Goal: Check status: Check status

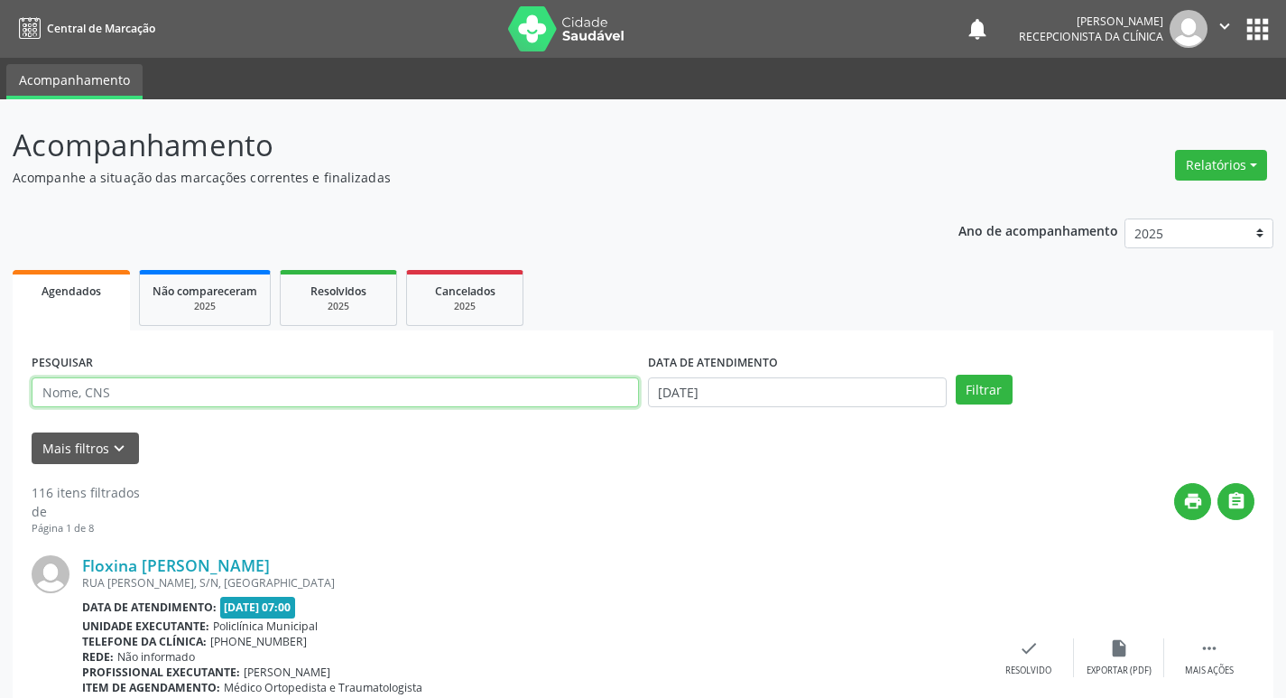
click at [148, 400] on input "text" at bounding box center [335, 392] width 607 height 31
type input "[PERSON_NAME]"
click at [956, 375] on button "Filtrar" at bounding box center [984, 390] width 57 height 31
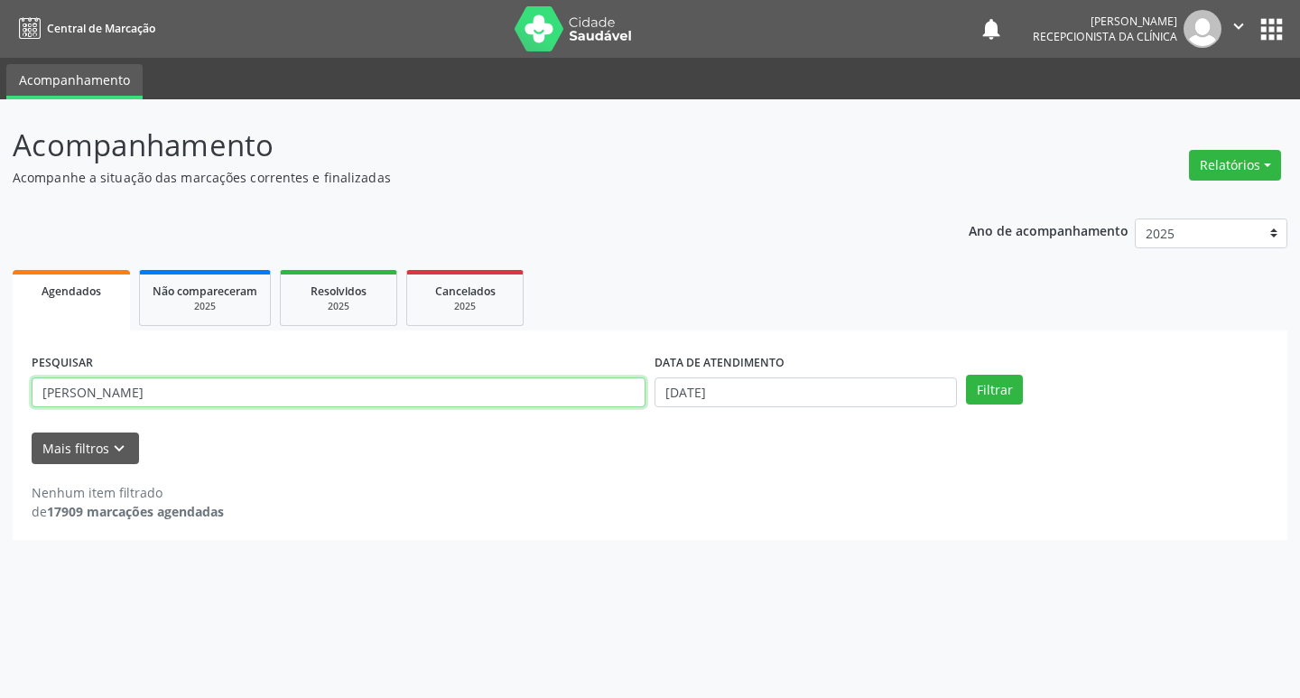
click at [110, 399] on input "[PERSON_NAME]" at bounding box center [339, 392] width 614 height 31
click at [966, 375] on button "Filtrar" at bounding box center [994, 390] width 57 height 31
click at [111, 399] on input "[PERSON_NAME]" at bounding box center [339, 392] width 614 height 31
click at [966, 375] on button "Filtrar" at bounding box center [994, 390] width 57 height 31
click at [150, 380] on input "[PERSON_NAME]" at bounding box center [339, 392] width 614 height 31
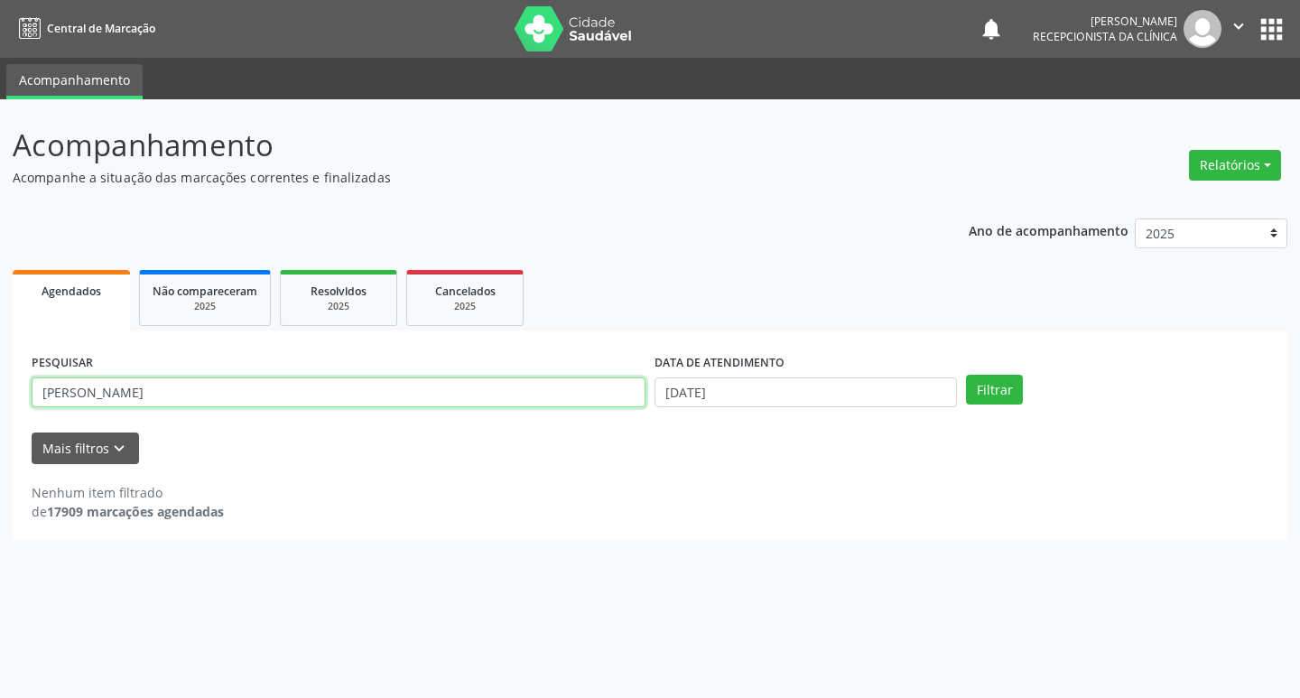
click at [150, 380] on input "[PERSON_NAME]" at bounding box center [339, 392] width 614 height 31
click at [225, 393] on input "text" at bounding box center [339, 392] width 614 height 31
click at [207, 360] on div "PESQUISAR" at bounding box center [338, 384] width 623 height 70
click at [145, 409] on div "PESQUISAR" at bounding box center [338, 384] width 623 height 70
click at [145, 397] on input "text" at bounding box center [339, 392] width 614 height 31
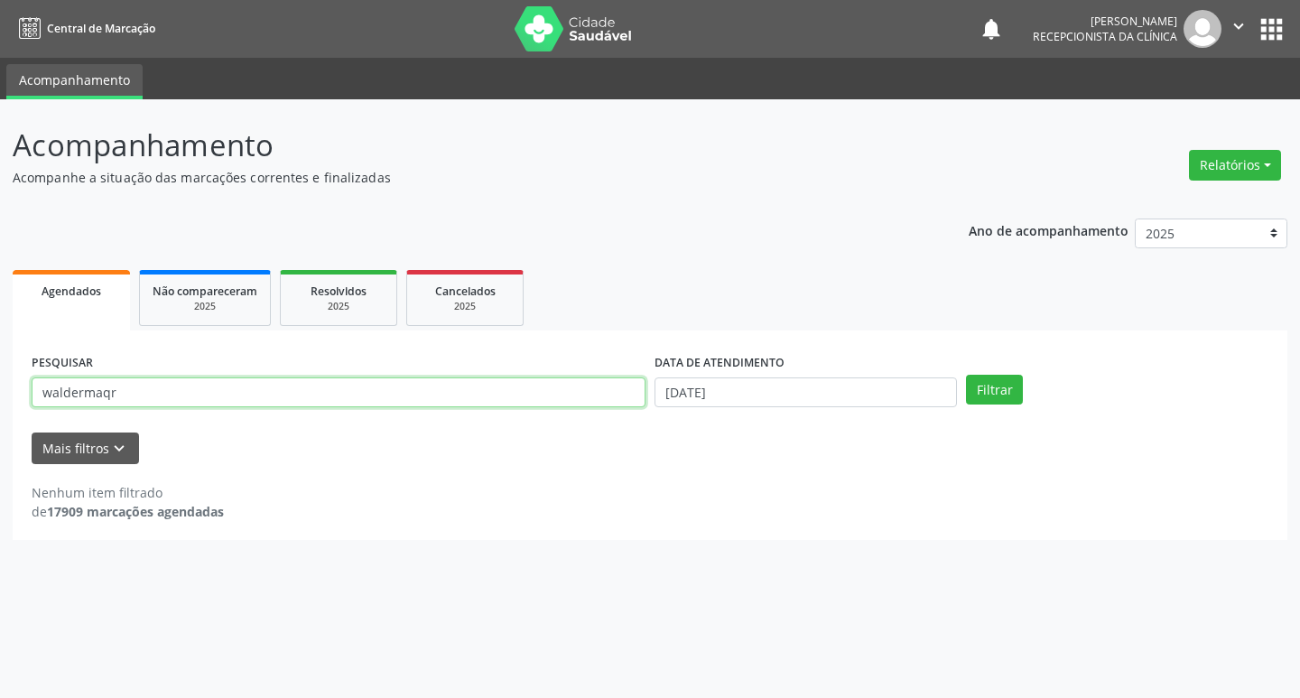
click at [966, 375] on button "Filtrar" at bounding box center [994, 390] width 57 height 31
click at [151, 392] on input "waldermaqr" at bounding box center [339, 392] width 614 height 31
click at [966, 375] on button "Filtrar" at bounding box center [994, 390] width 57 height 31
click at [303, 391] on input "waldermar" at bounding box center [339, 392] width 614 height 31
click at [966, 375] on button "Filtrar" at bounding box center [994, 390] width 57 height 31
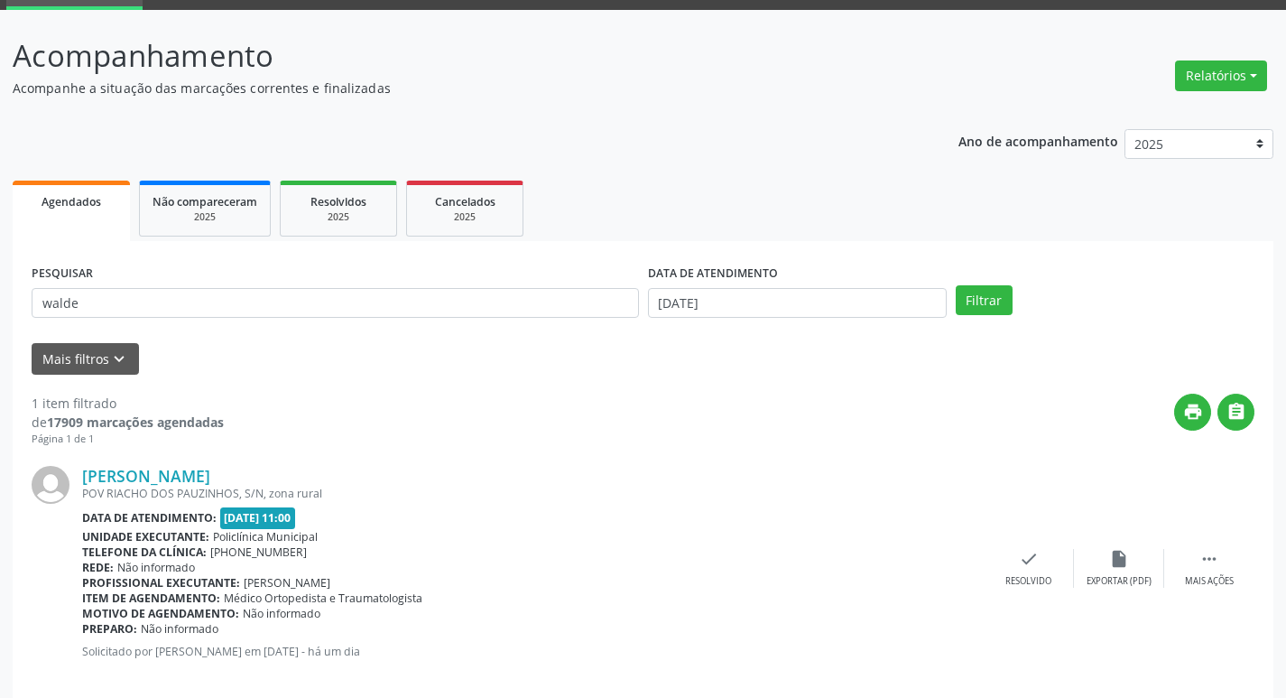
scroll to position [114, 0]
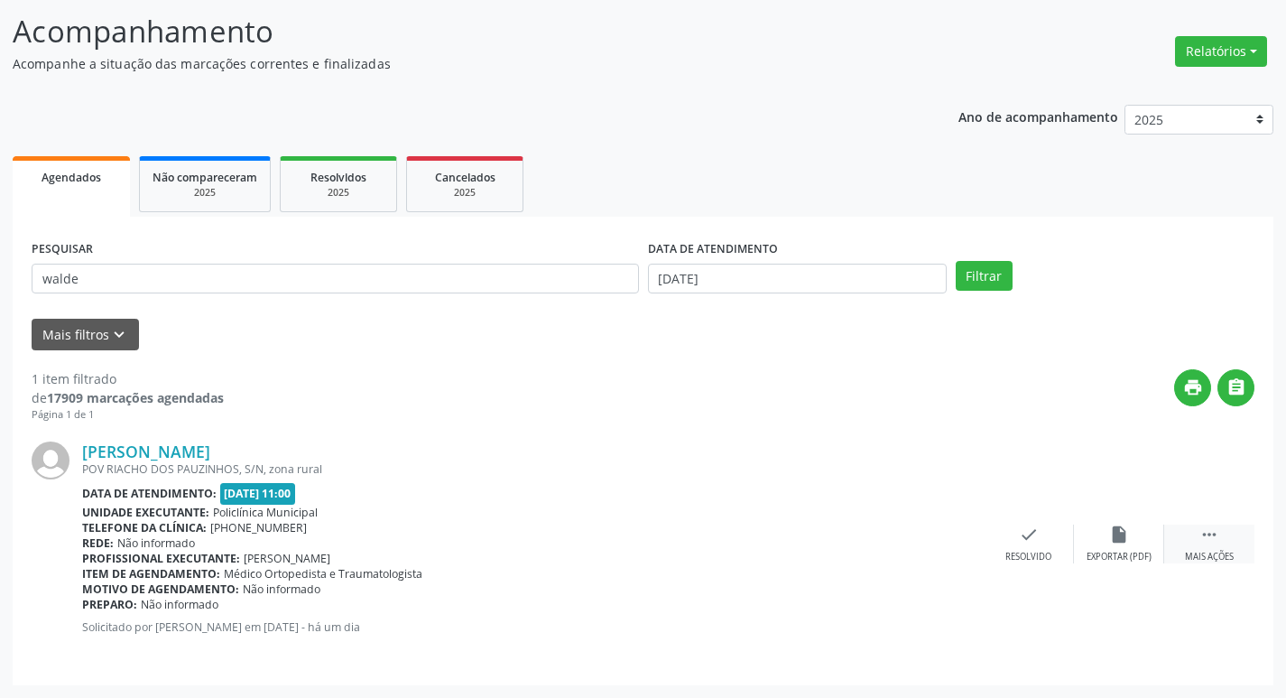
click at [1202, 542] on icon "" at bounding box center [1210, 534] width 20 height 20
click at [967, 538] on div "print Imprimir" at bounding box center [939, 543] width 90 height 39
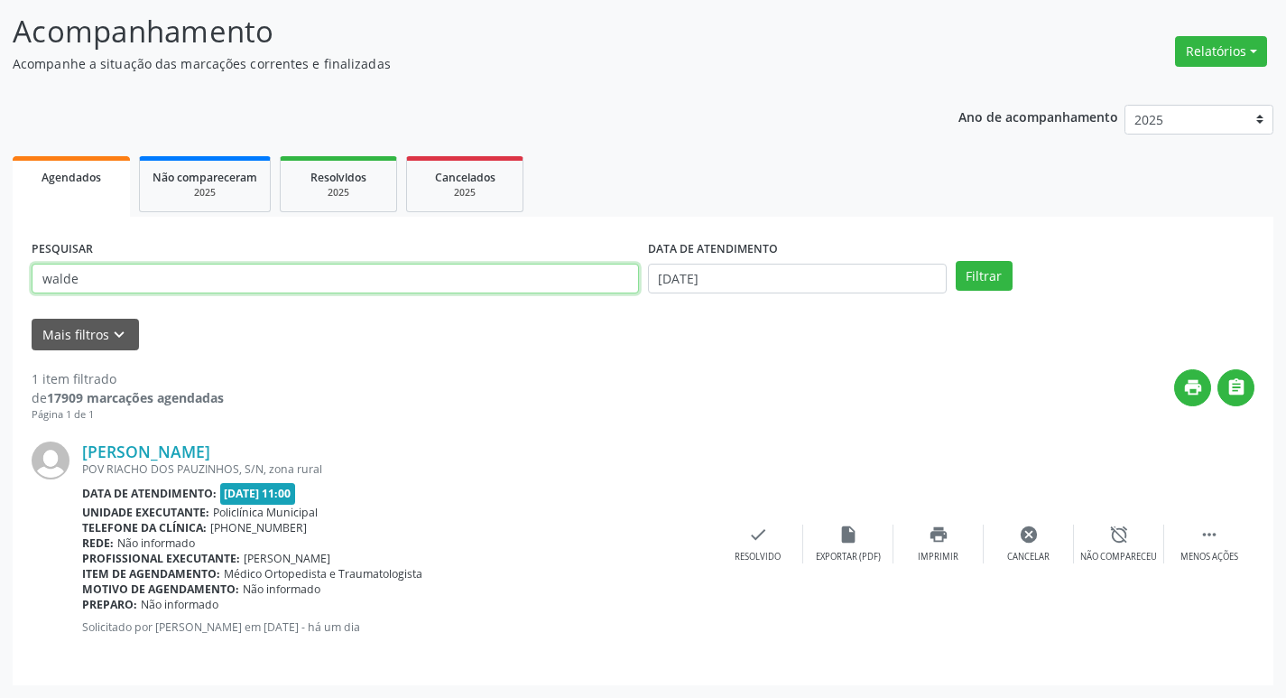
click at [320, 266] on input "walde" at bounding box center [335, 279] width 607 height 31
click at [319, 267] on input "walde" at bounding box center [335, 279] width 607 height 31
click at [956, 261] on button "Filtrar" at bounding box center [984, 276] width 57 height 31
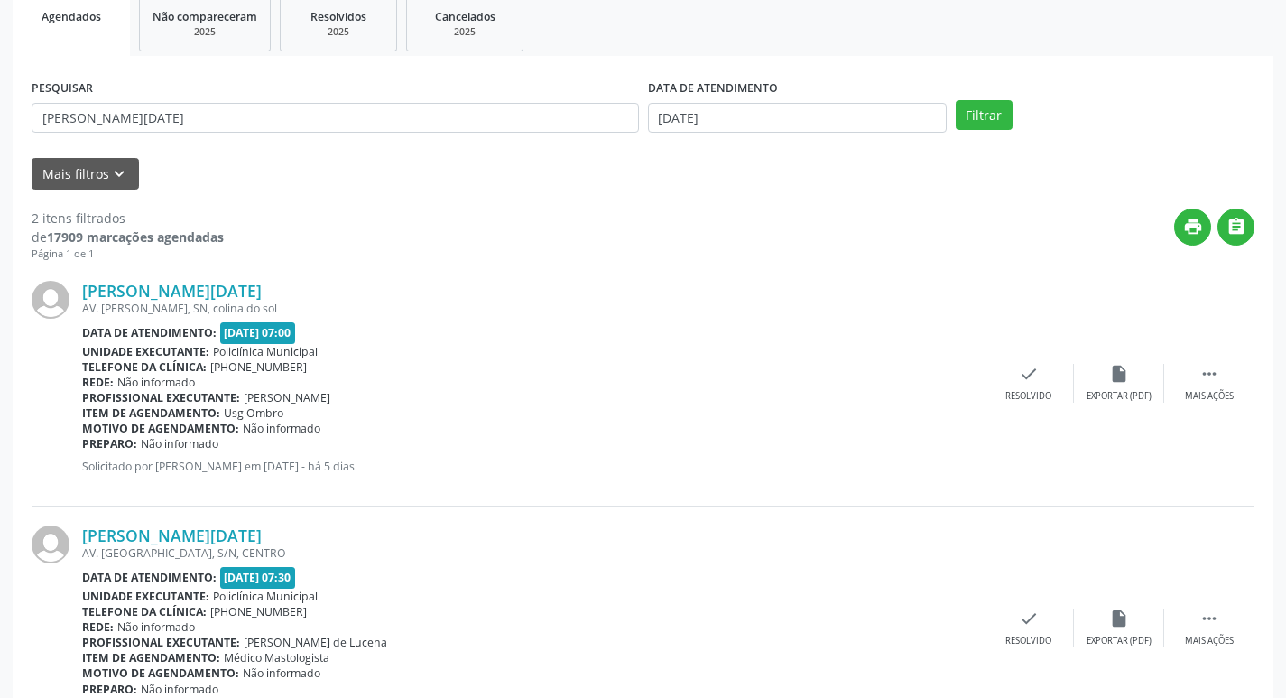
scroll to position [358, 0]
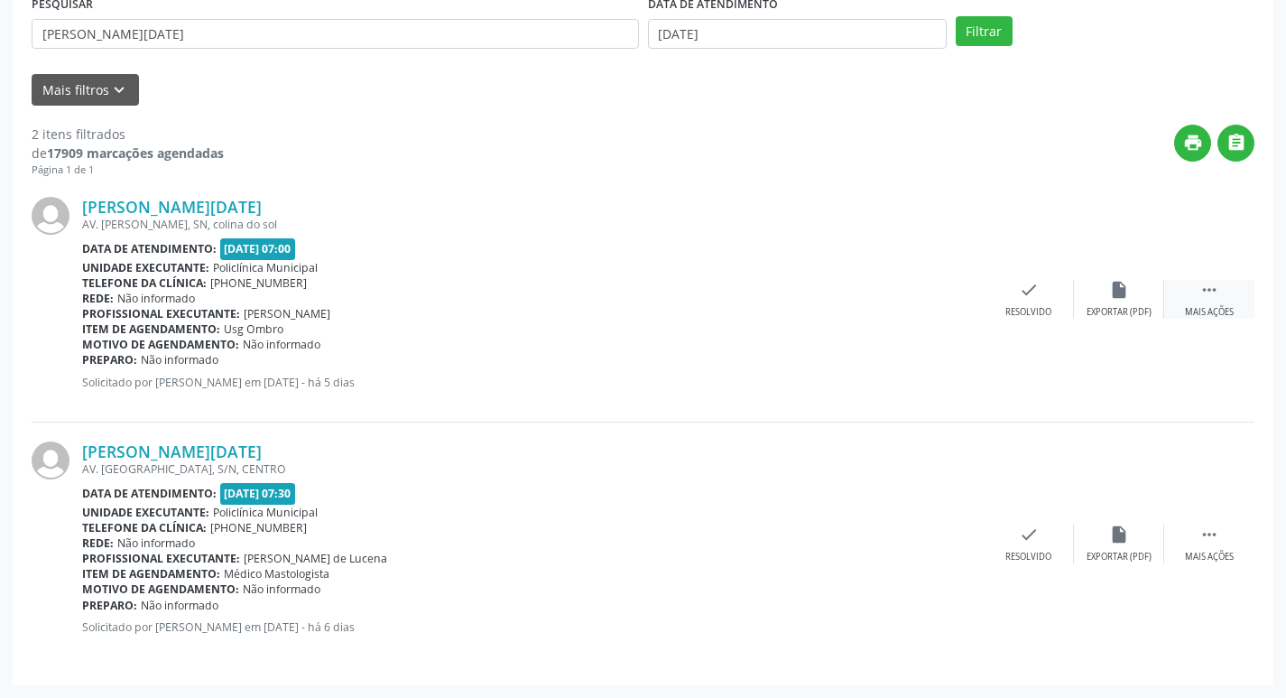
click at [1232, 300] on div " Mais ações" at bounding box center [1209, 299] width 90 height 39
click at [939, 289] on icon "print" at bounding box center [939, 290] width 20 height 20
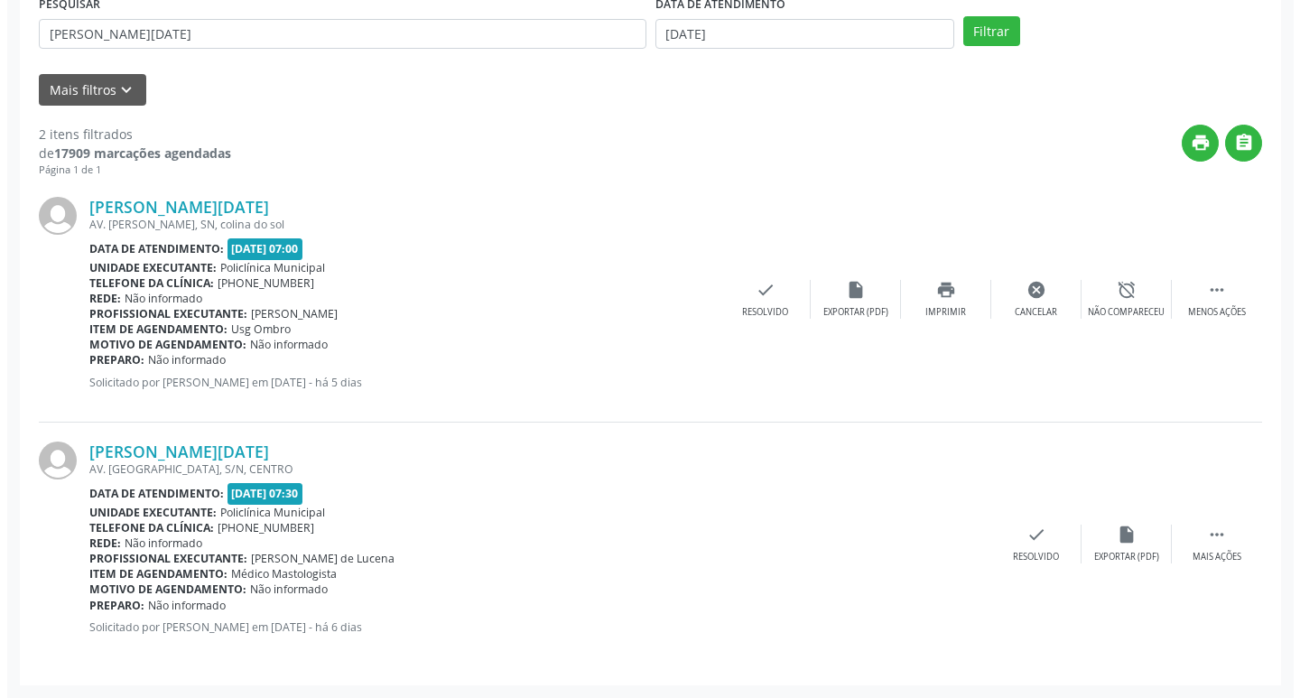
scroll to position [0, 0]
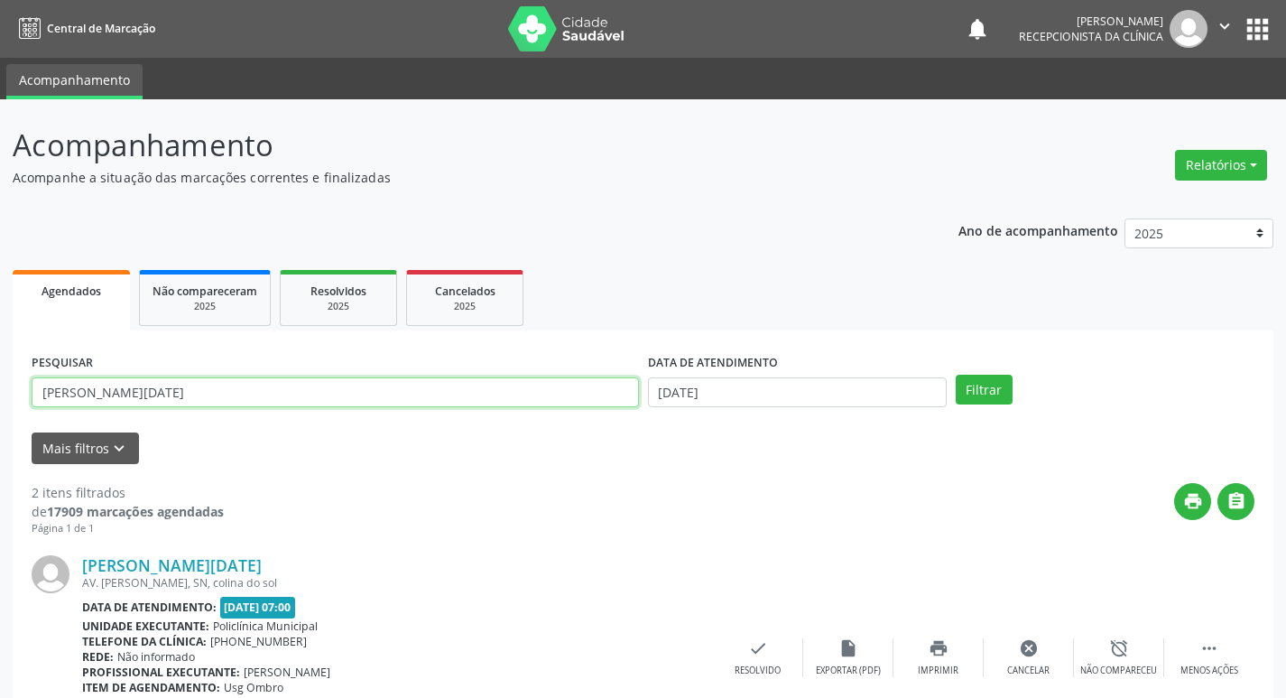
click at [130, 394] on input "[PERSON_NAME][DATE]" at bounding box center [335, 392] width 607 height 31
click at [956, 375] on button "Filtrar" at bounding box center [984, 390] width 57 height 31
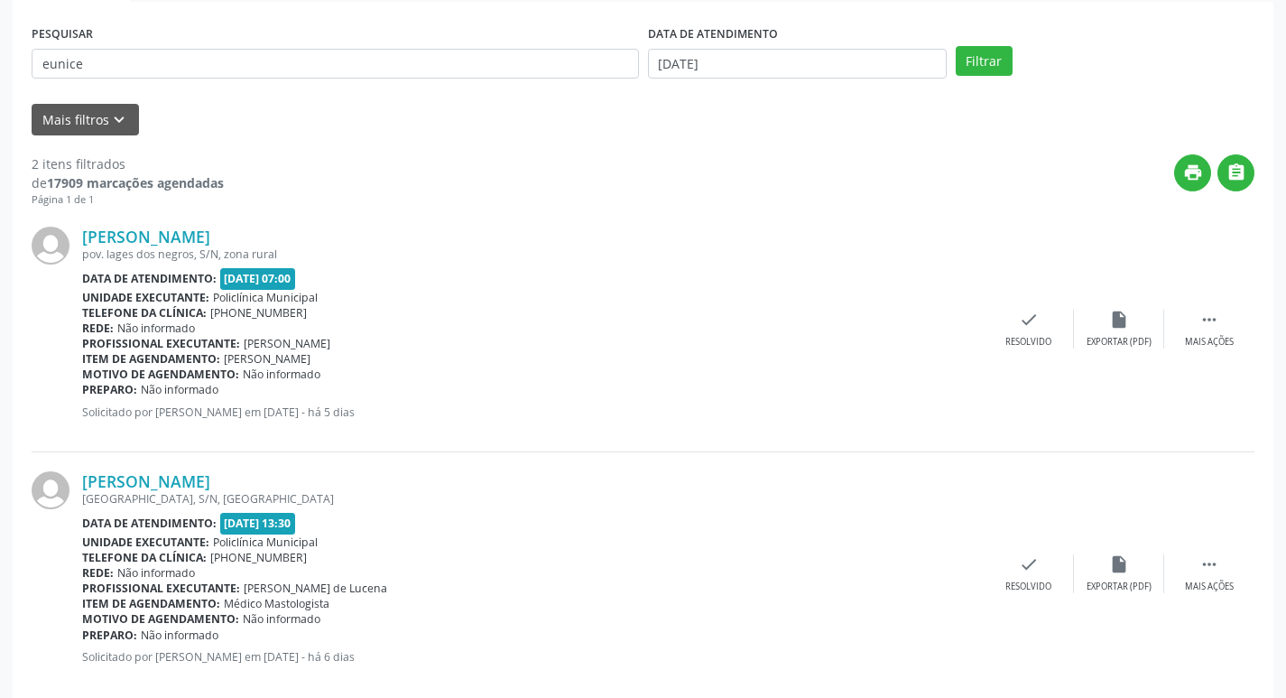
scroll to position [358, 0]
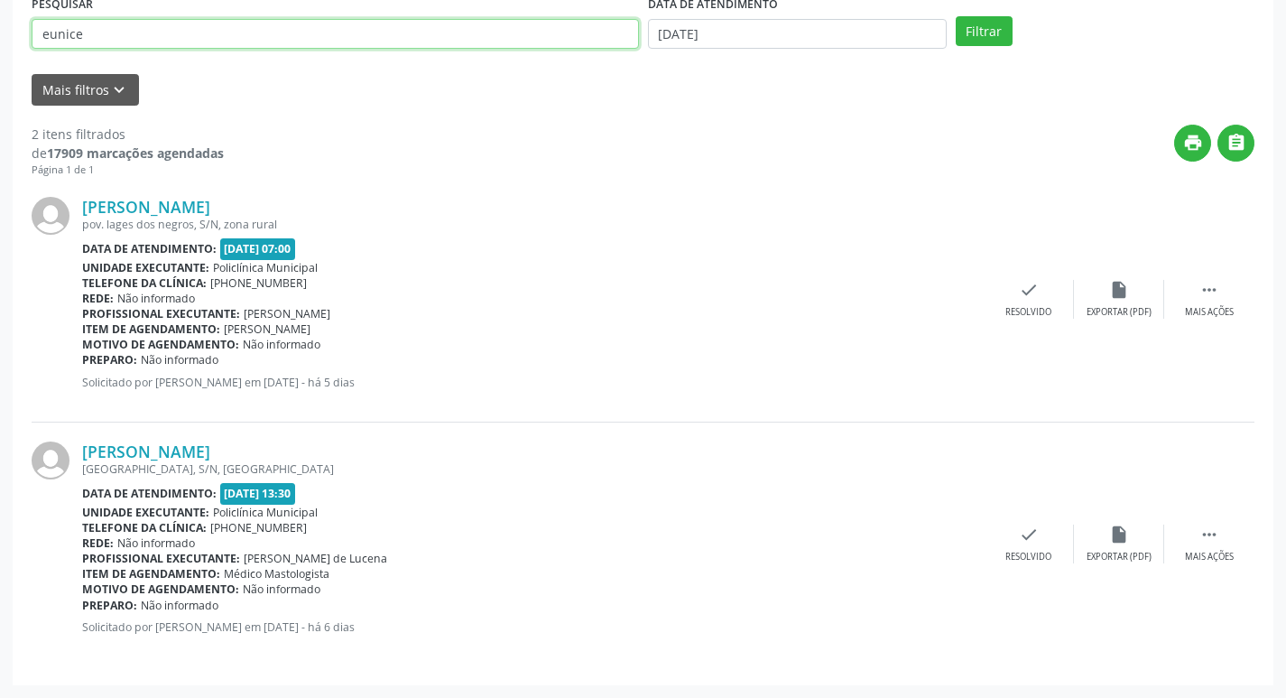
click at [124, 36] on input "eunice" at bounding box center [335, 34] width 607 height 31
click at [956, 16] on button "Filtrar" at bounding box center [984, 31] width 57 height 31
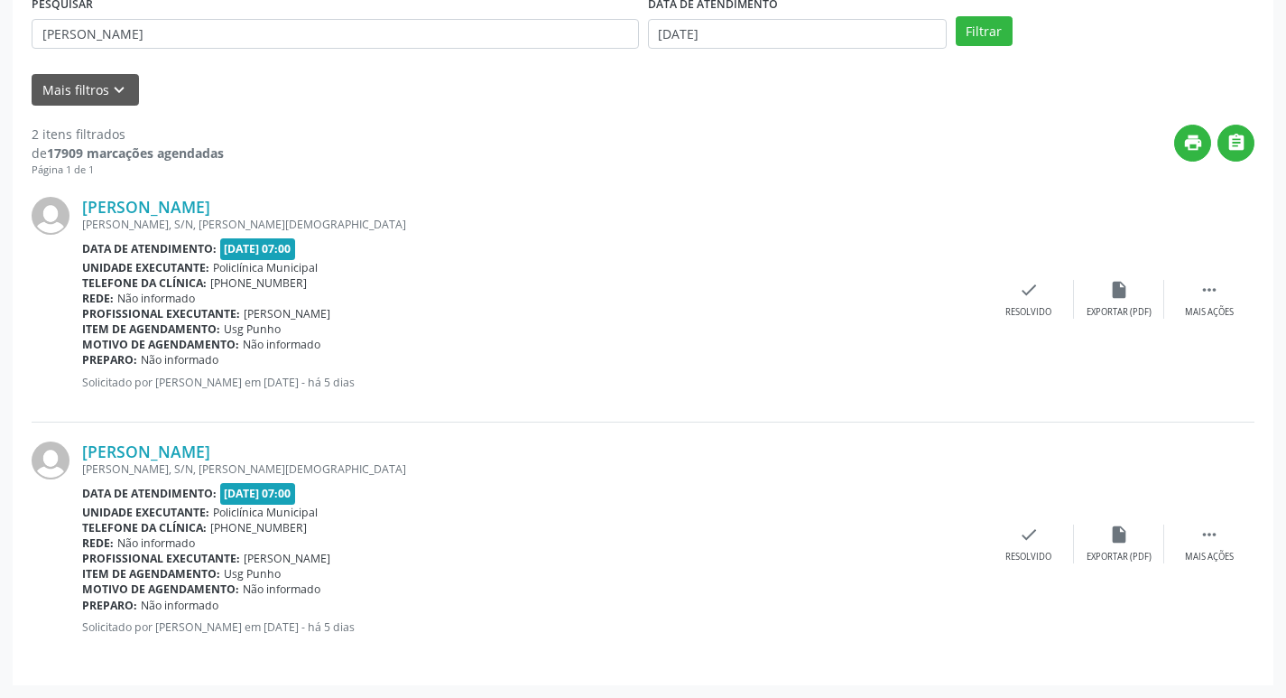
scroll to position [0, 0]
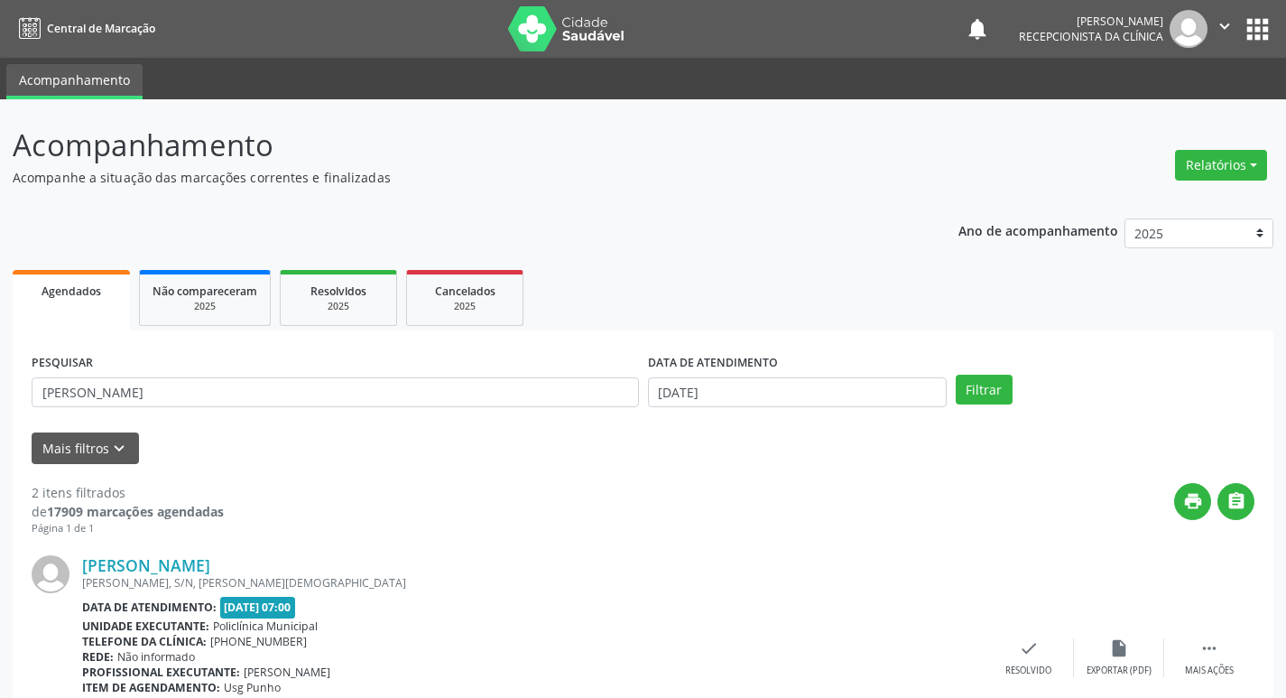
click at [89, 413] on div "PESQUISAR [PERSON_NAME]" at bounding box center [335, 384] width 617 height 70
click at [88, 403] on input "[PERSON_NAME]" at bounding box center [335, 392] width 607 height 31
click at [956, 375] on button "Filtrar" at bounding box center [984, 390] width 57 height 31
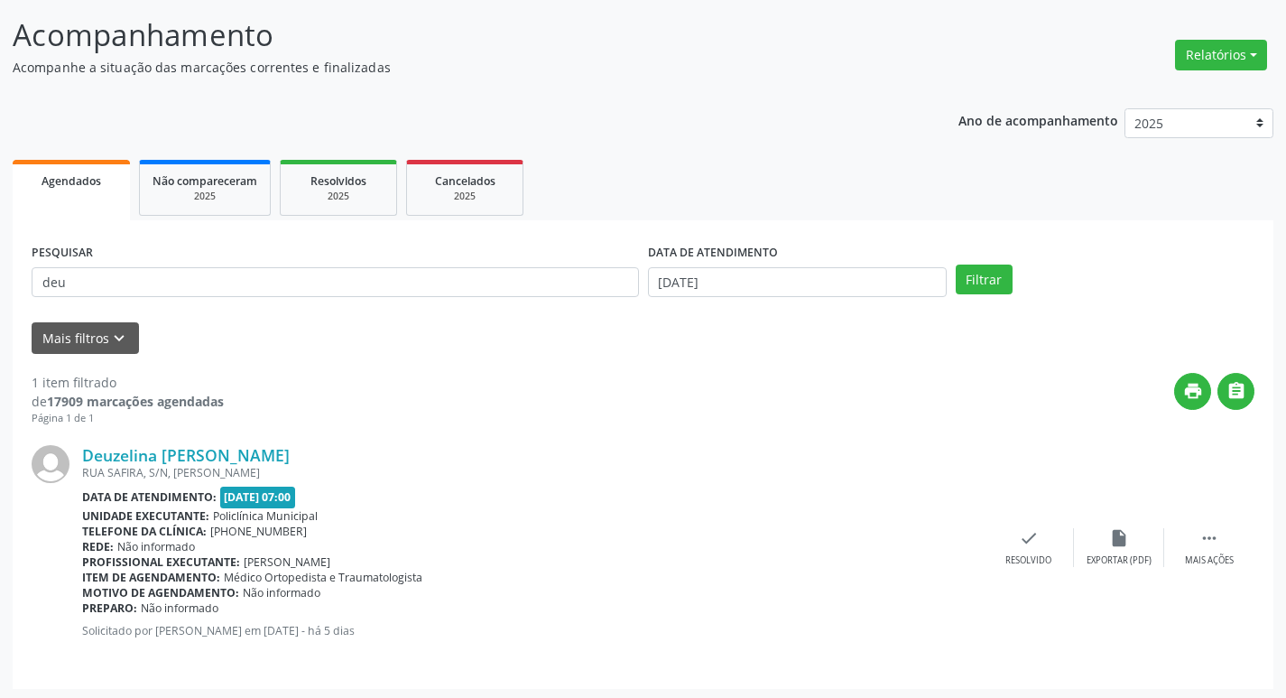
scroll to position [114, 0]
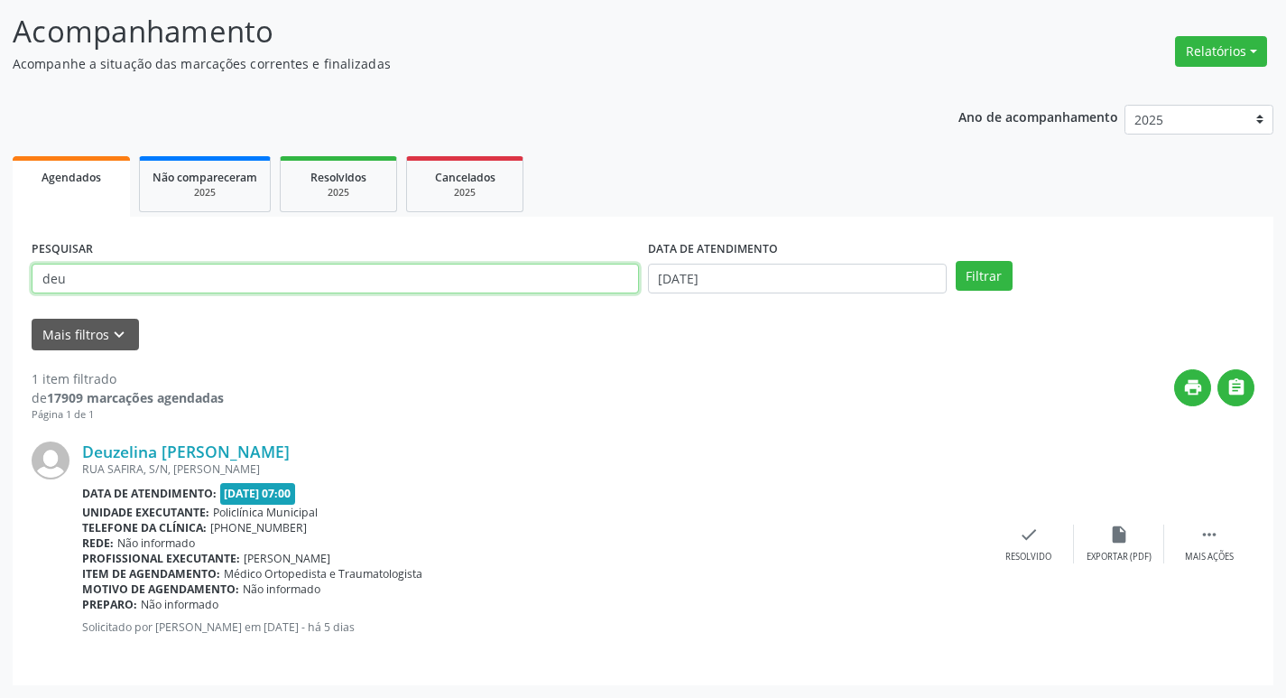
click at [174, 274] on input "deu" at bounding box center [335, 279] width 607 height 31
click at [956, 261] on button "Filtrar" at bounding box center [984, 276] width 57 height 31
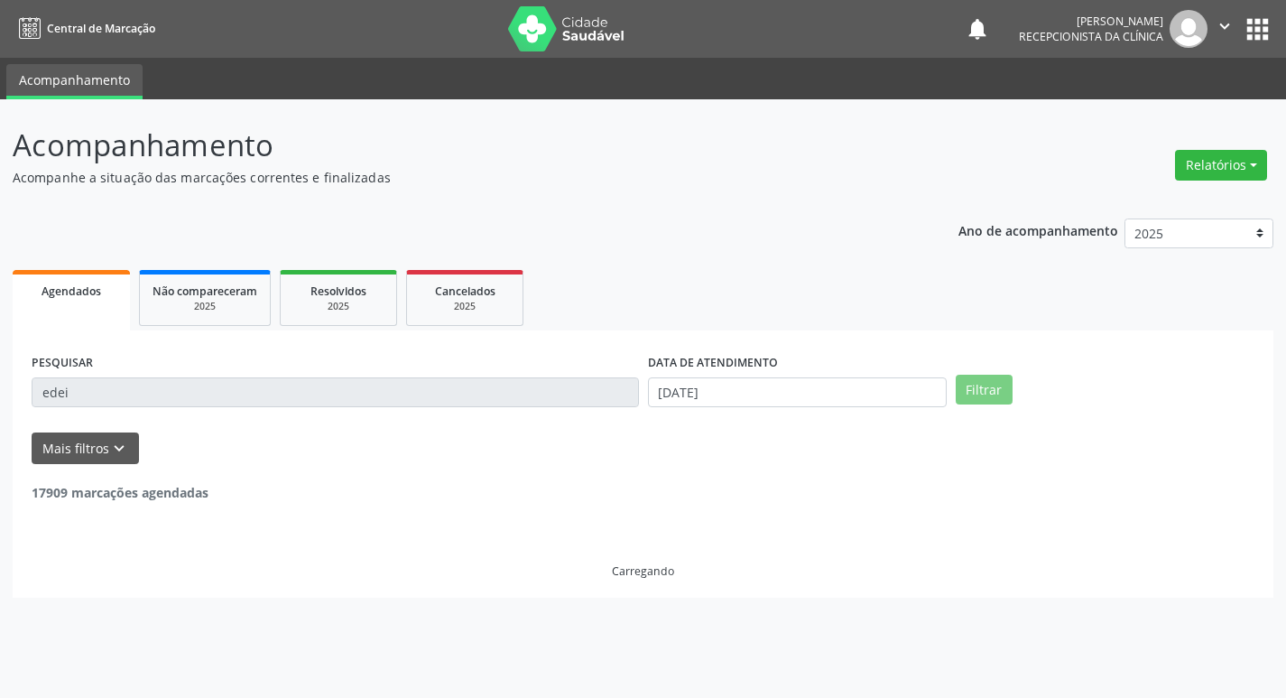
scroll to position [0, 0]
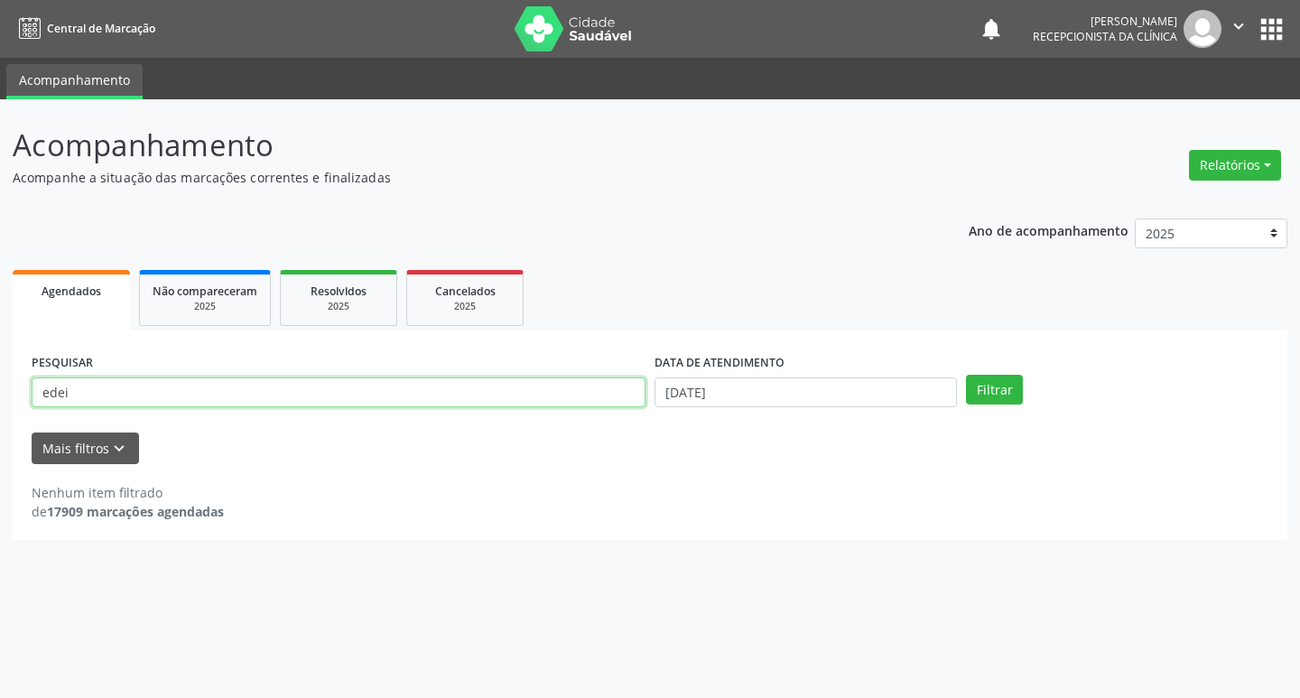
click at [292, 381] on input "edei" at bounding box center [339, 392] width 614 height 31
type input "edel"
click at [966, 375] on button "Filtrar" at bounding box center [994, 390] width 57 height 31
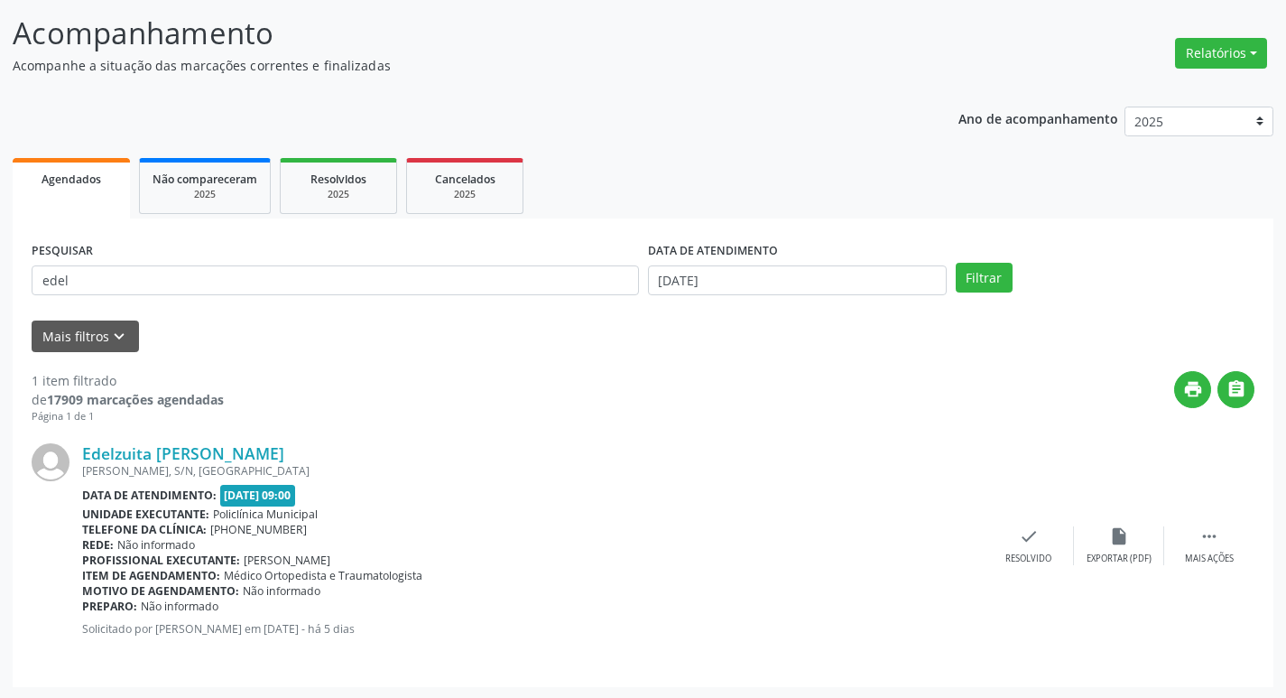
scroll to position [114, 0]
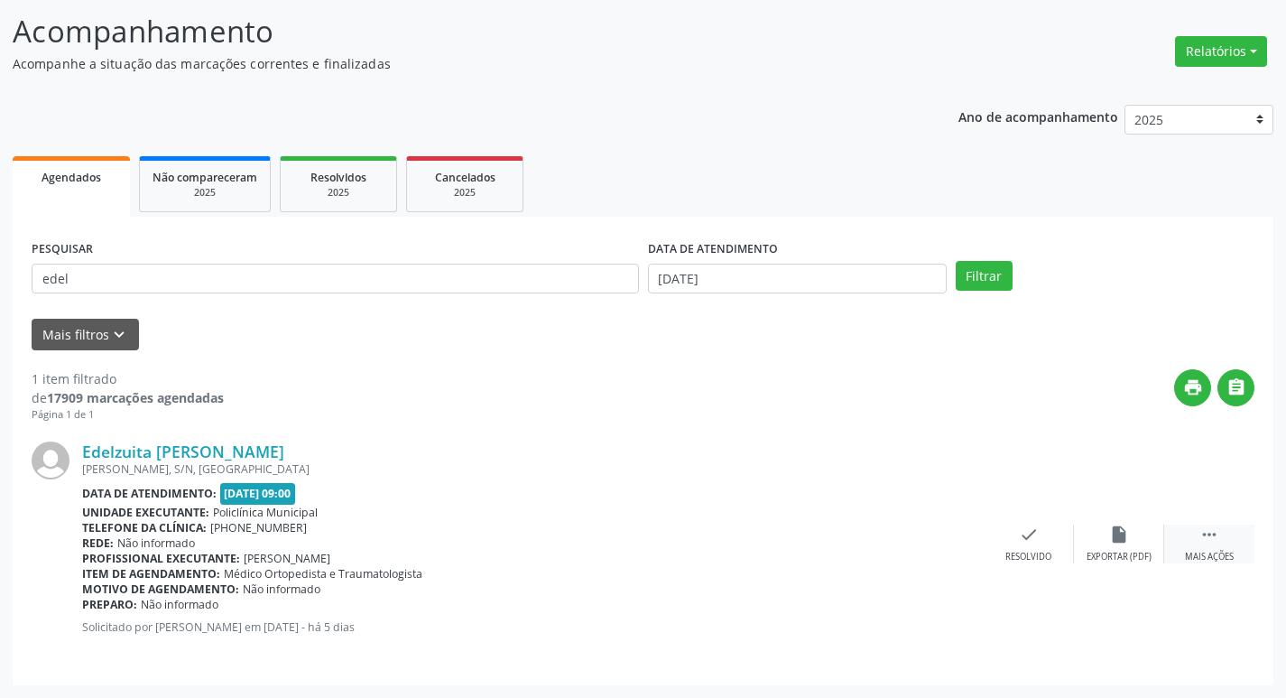
click at [1204, 537] on icon "" at bounding box center [1210, 534] width 20 height 20
